Goal: Register for event/course

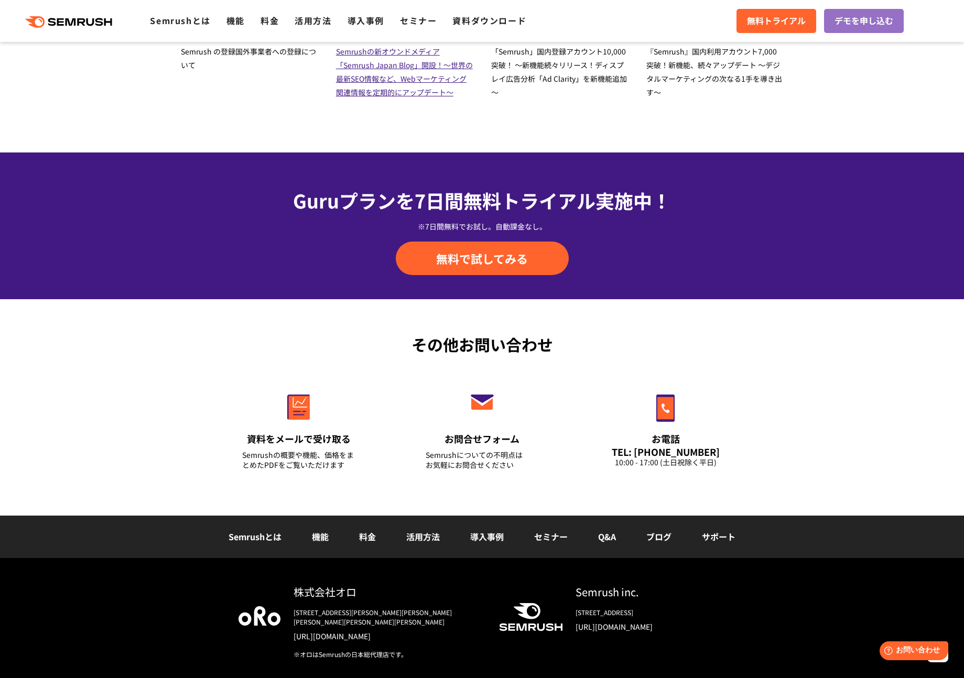
scroll to position [3467, 0]
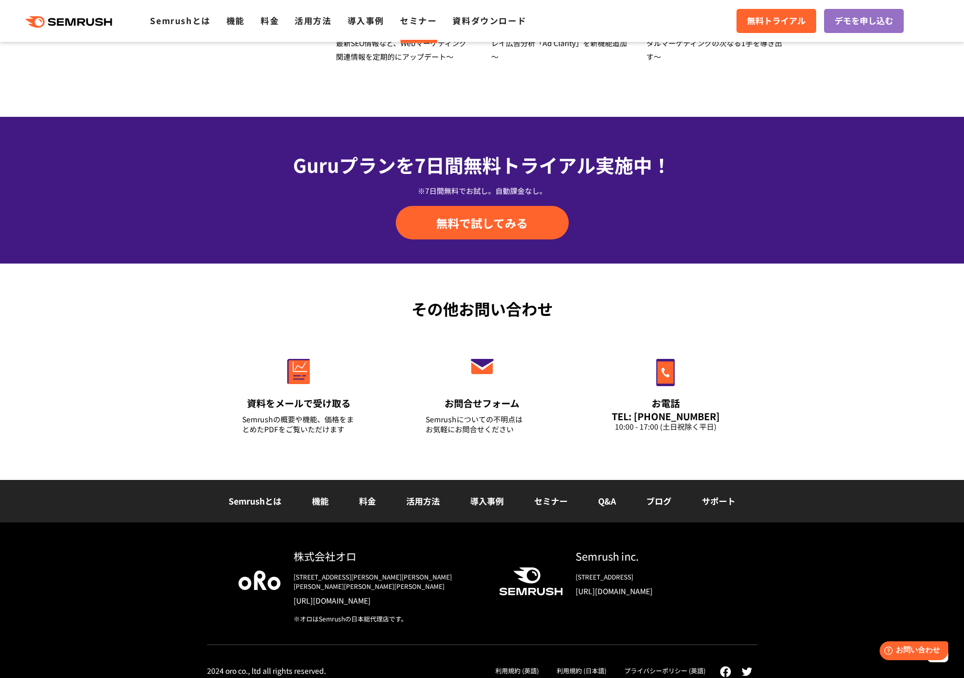
click at [422, 15] on link "セミナー" at bounding box center [418, 20] width 37 height 13
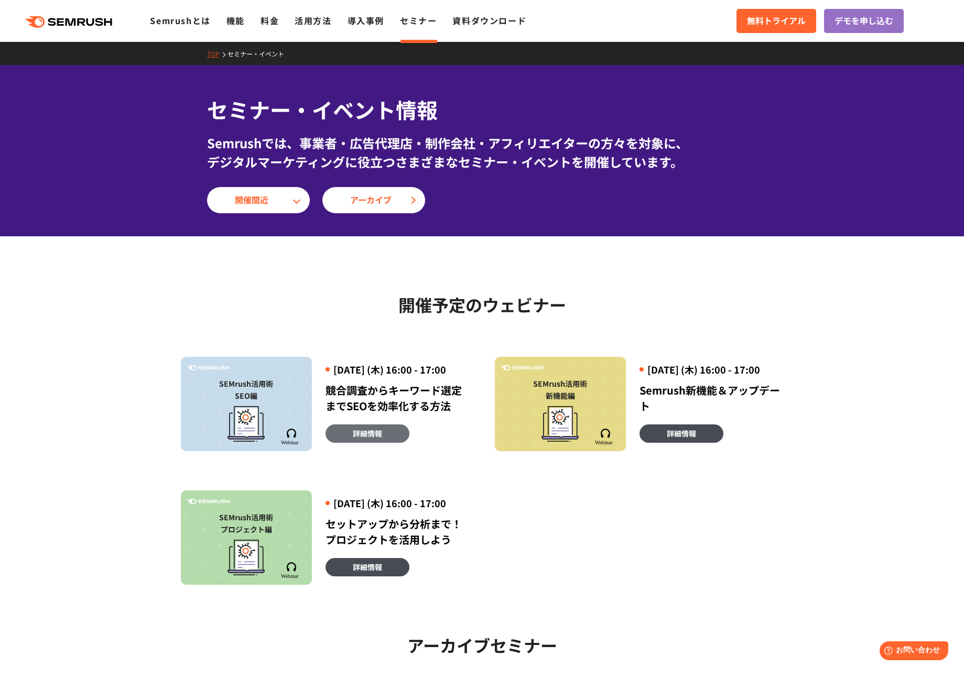
click at [363, 439] on span "詳細情報" at bounding box center [367, 434] width 29 height 12
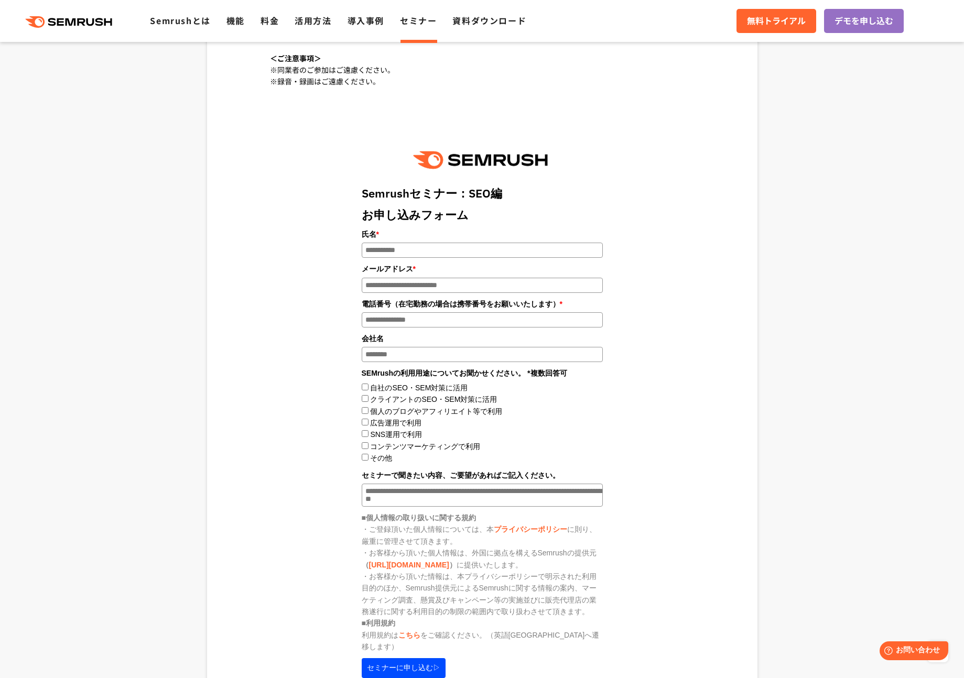
scroll to position [1001, 0]
